Goal: Information Seeking & Learning: Learn about a topic

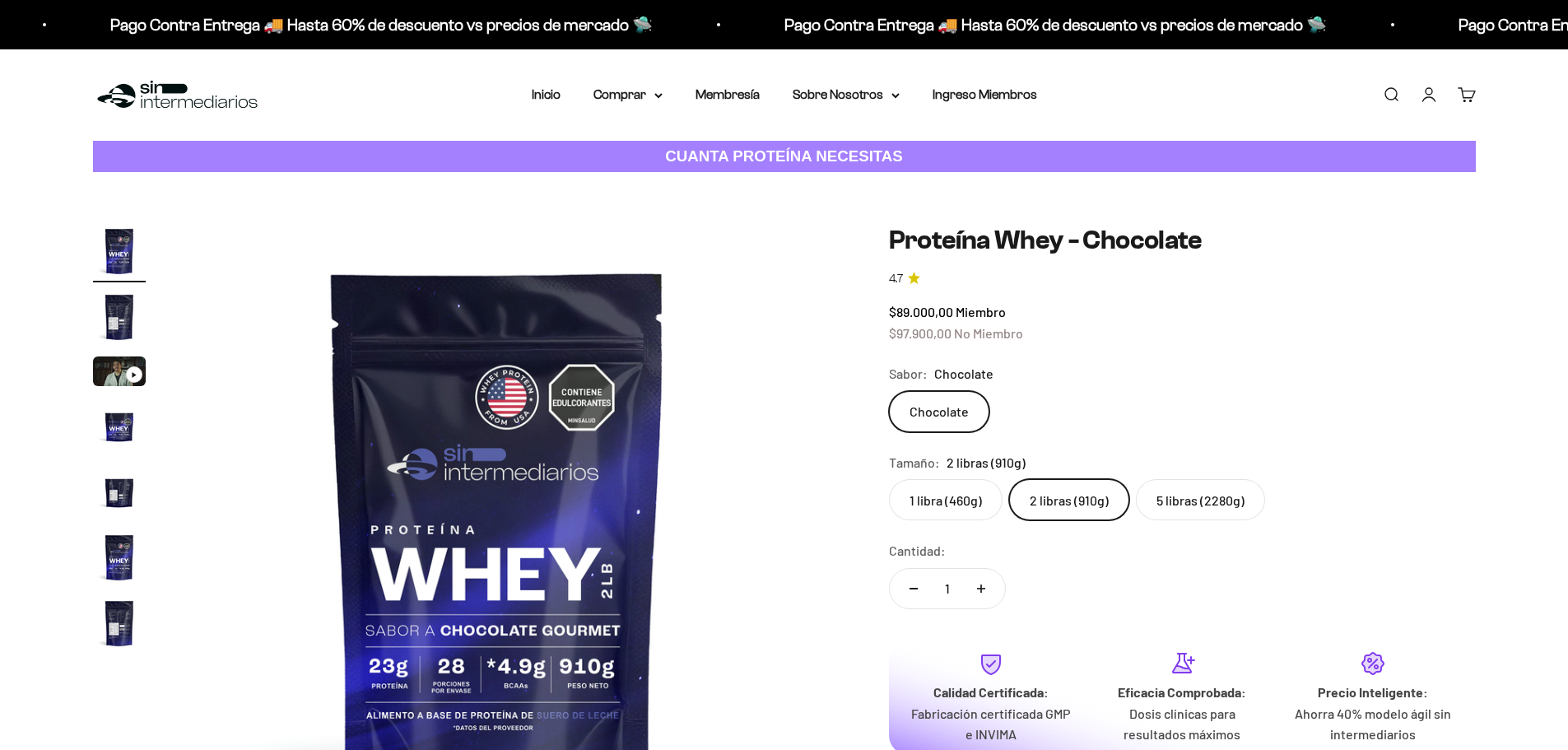
click at [918, 479] on label "1 libra (460g)" at bounding box center [945, 500] width 113 height 41
click at [889, 478] on input "1 libra (460g)" at bounding box center [888, 478] width 1 height 1
radio input "true"
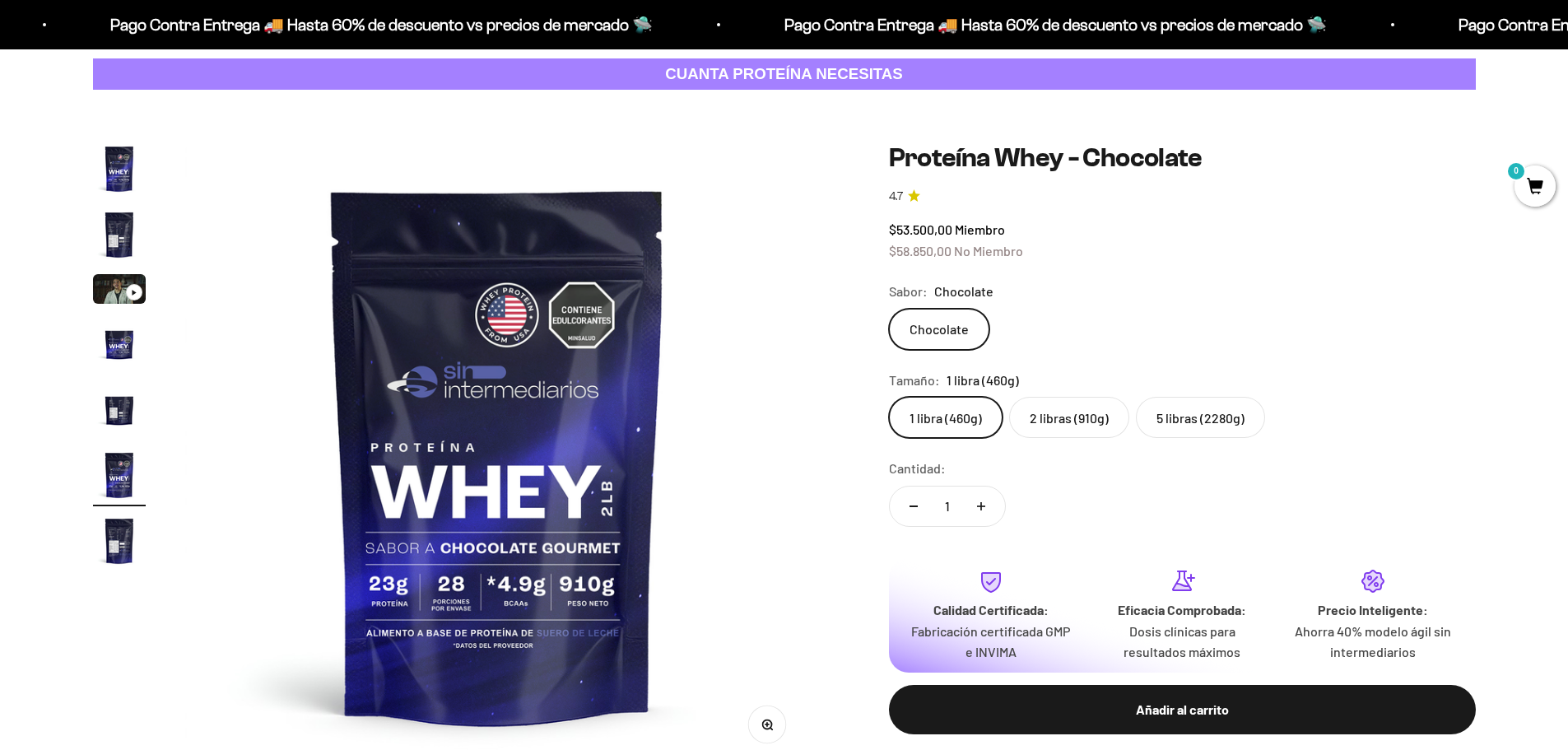
scroll to position [0, 3224]
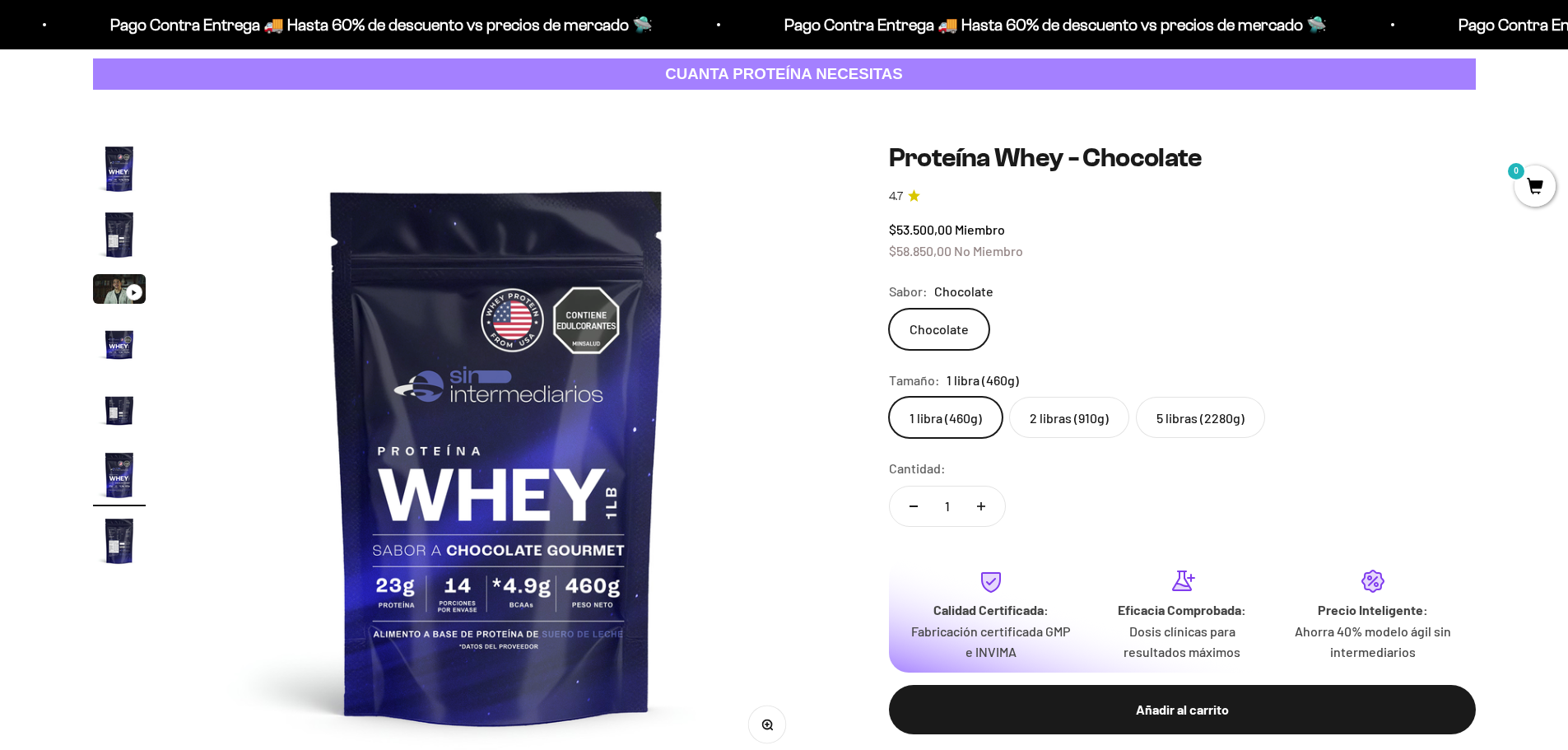
click at [1055, 406] on label "2 libras (910g)" at bounding box center [1070, 417] width 121 height 41
click at [889, 397] on input "2 libras (910g)" at bounding box center [888, 396] width 1 height 1
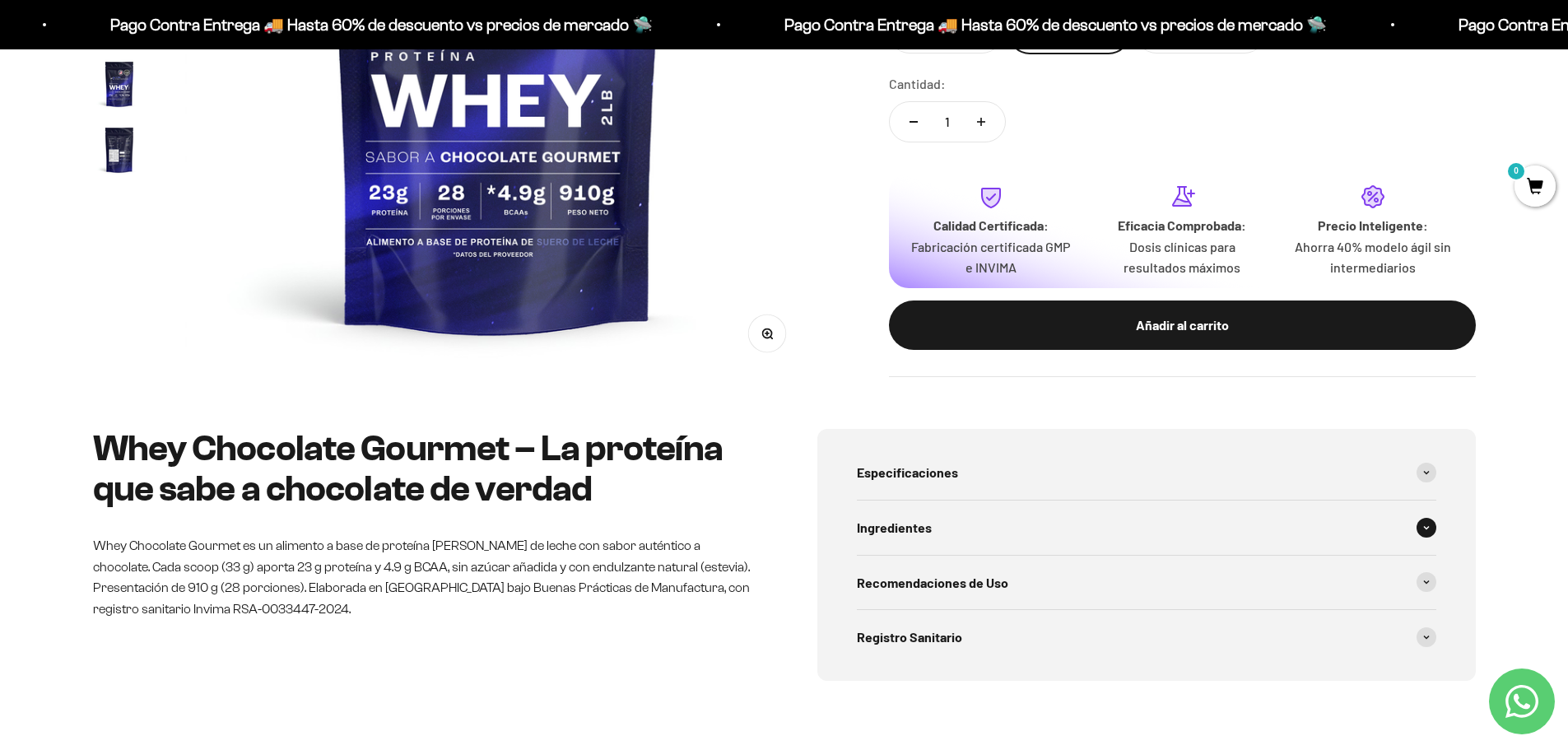
scroll to position [494, 0]
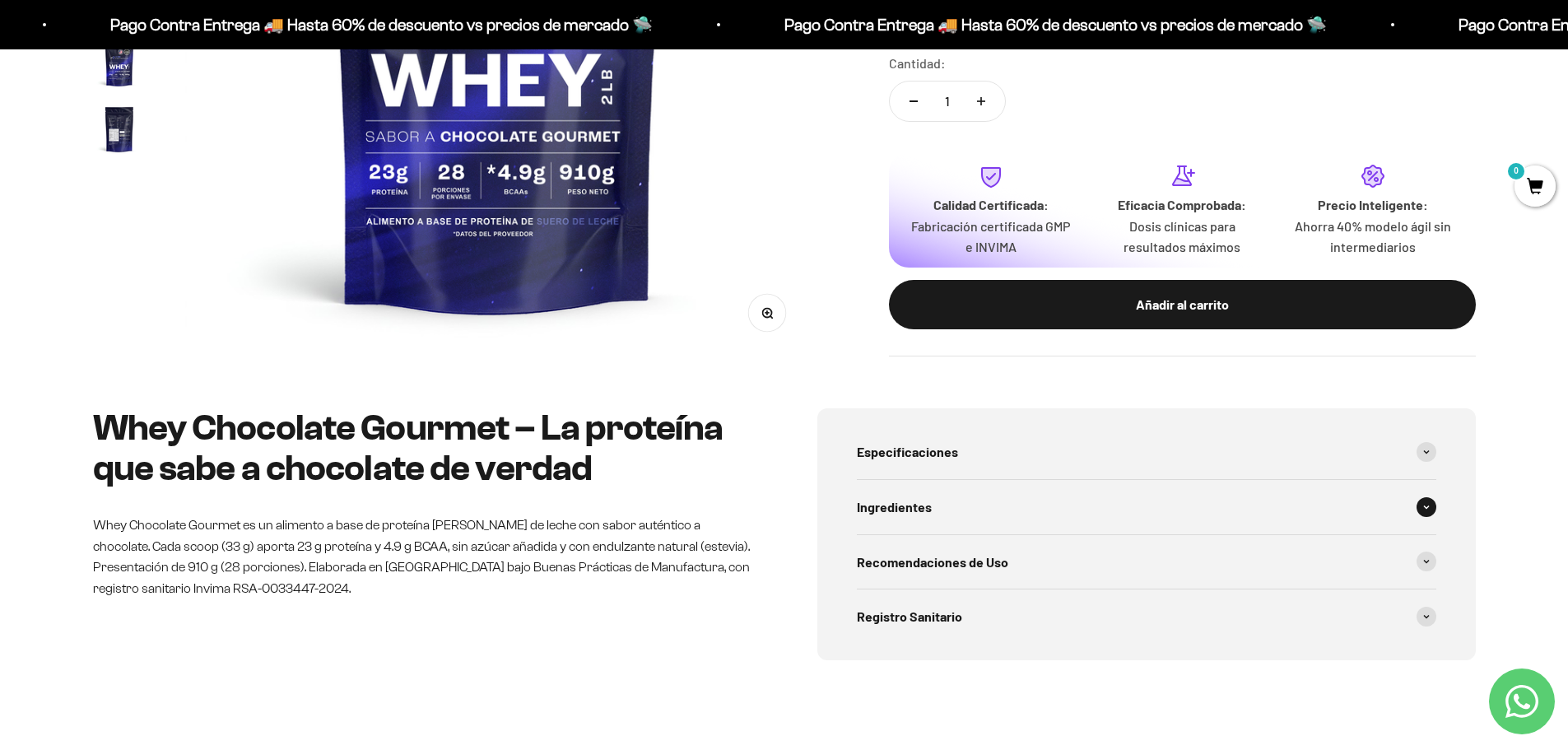
click at [987, 506] on div "Ingredientes" at bounding box center [1147, 507] width 579 height 54
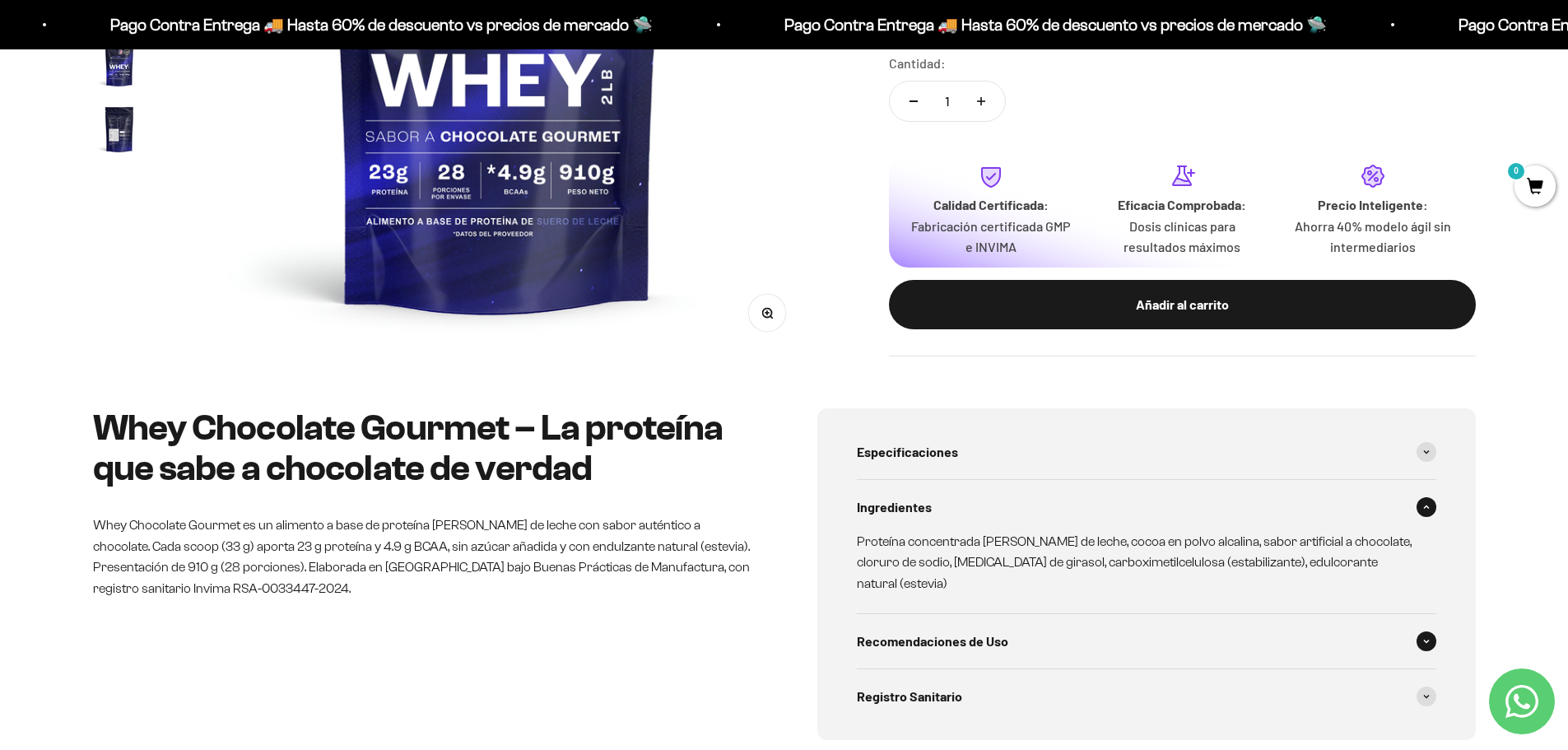
click at [1033, 622] on div "Recomendaciones de Uso" at bounding box center [1147, 641] width 579 height 54
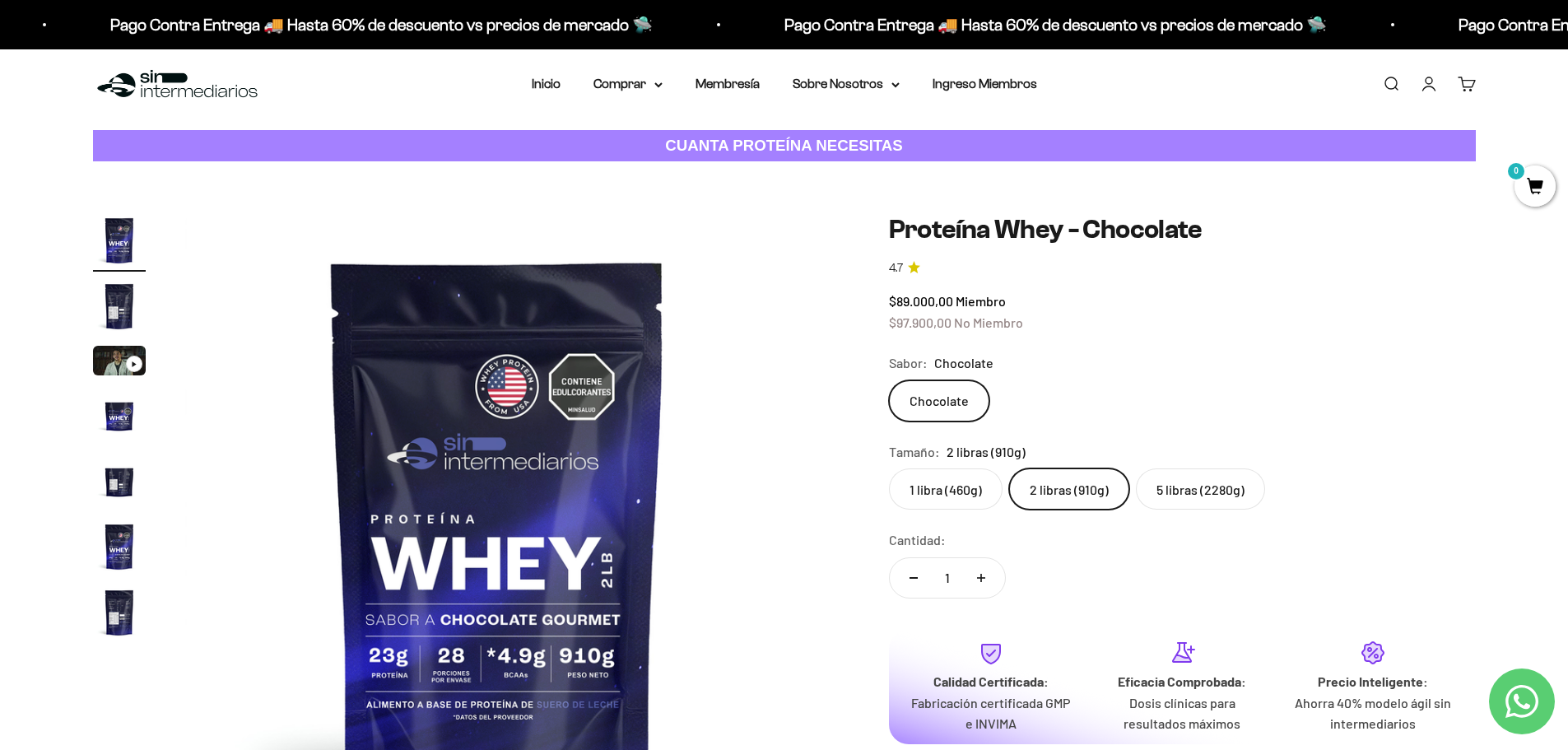
scroll to position [0, 0]
